Goal: Task Accomplishment & Management: Manage account settings

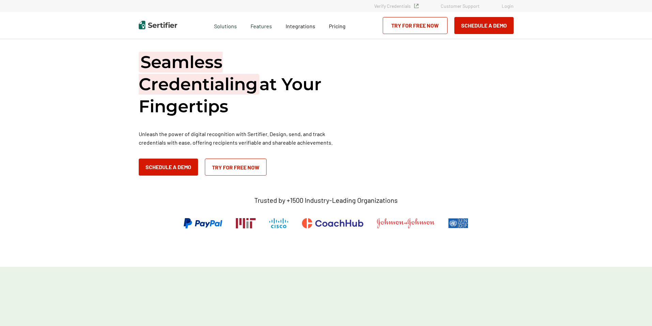
click at [505, 8] on link "Login" at bounding box center [508, 6] width 12 height 6
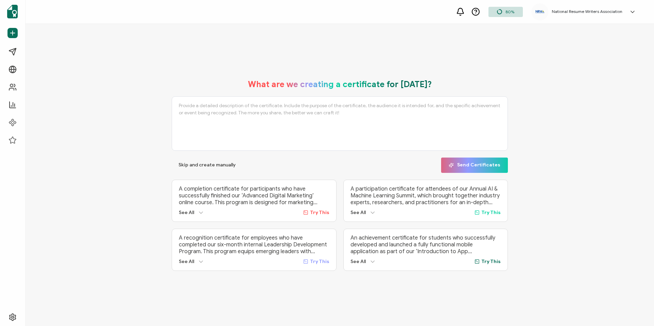
click at [593, 15] on div "National Resume Writers Association Jessica Livas jessical@celticchicago.com ID…" at bounding box center [586, 11] width 108 height 17
click at [596, 146] on link "Log Out" at bounding box center [593, 149] width 17 height 6
